Goal: Information Seeking & Learning: Learn about a topic

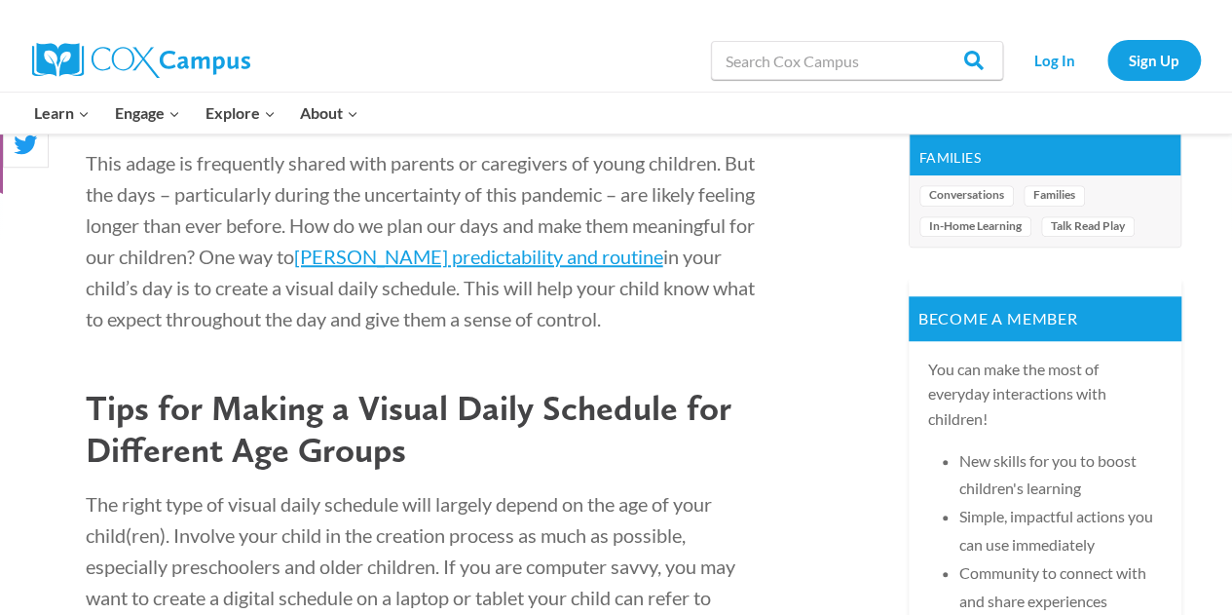
scroll to position [641, 0]
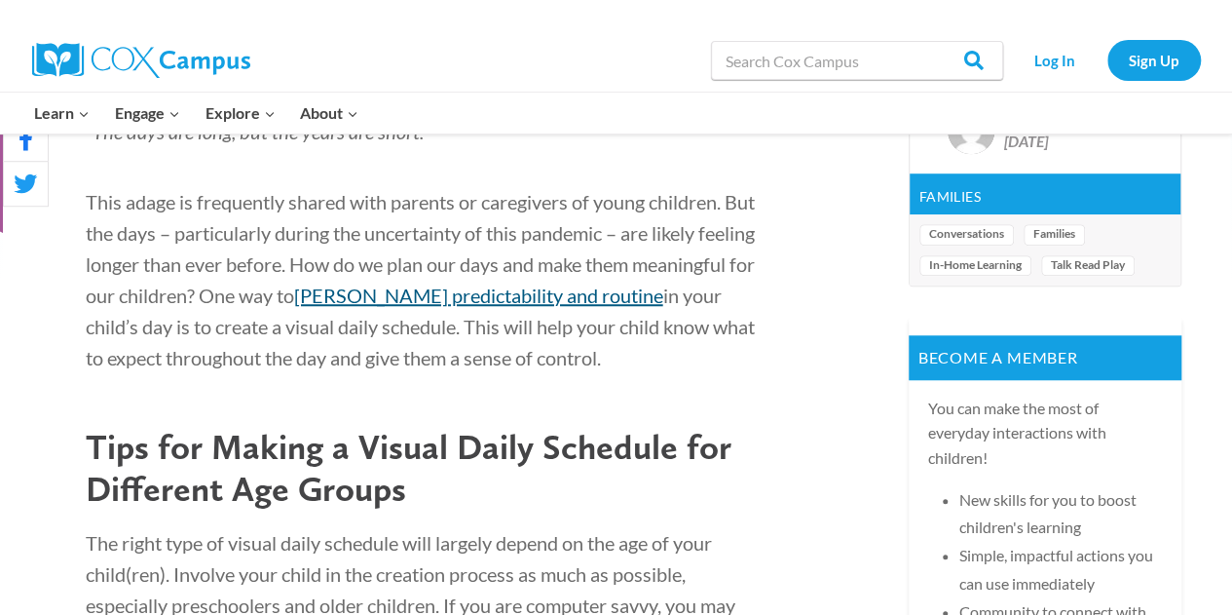
click at [545, 303] on link "[PERSON_NAME] predictability and routine" at bounding box center [478, 294] width 369 height 23
